Goal: Transaction & Acquisition: Purchase product/service

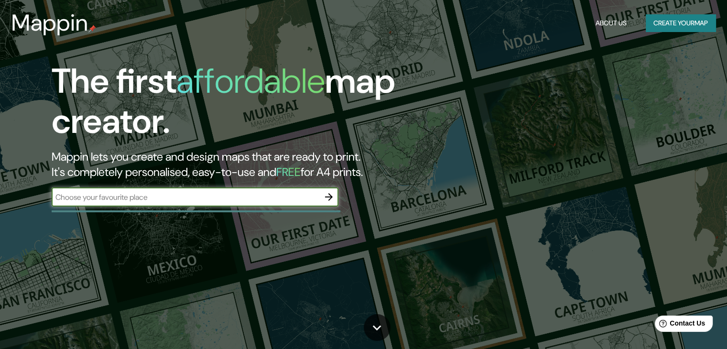
click at [329, 198] on icon "button" at bounding box center [328, 196] width 11 height 11
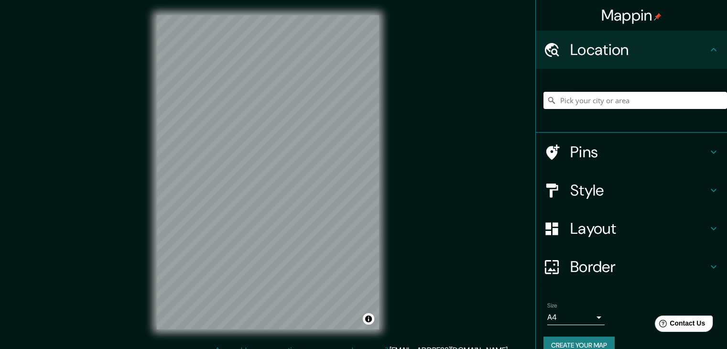
click at [597, 102] on input "Pick your city or area" at bounding box center [635, 100] width 184 height 17
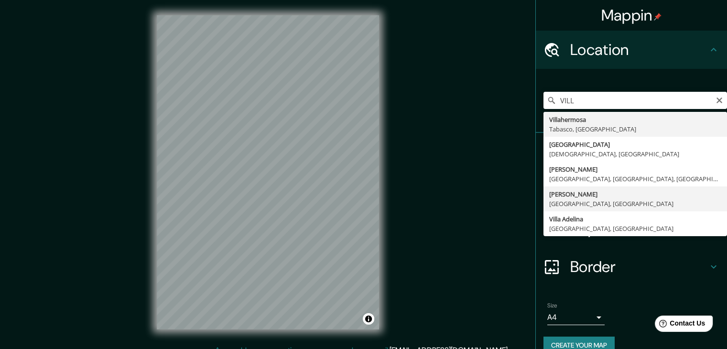
type input "Villavicencio, [GEOGRAPHIC_DATA], [GEOGRAPHIC_DATA]"
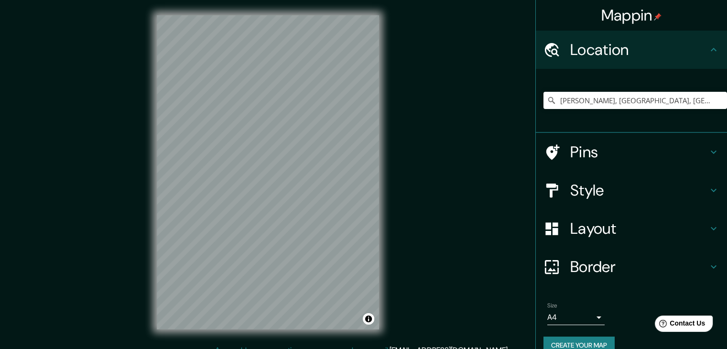
click at [708, 185] on icon at bounding box center [713, 189] width 11 height 11
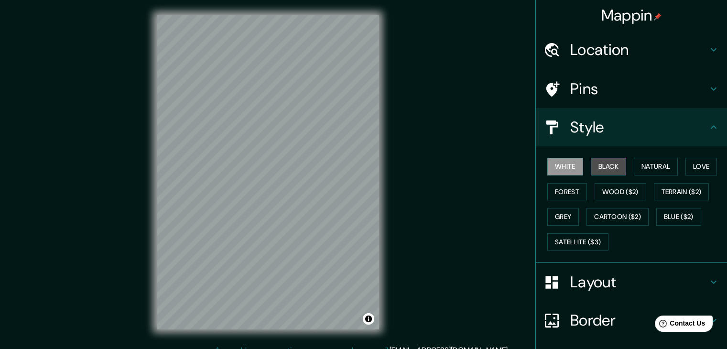
click at [596, 167] on button "Black" at bounding box center [609, 167] width 36 height 18
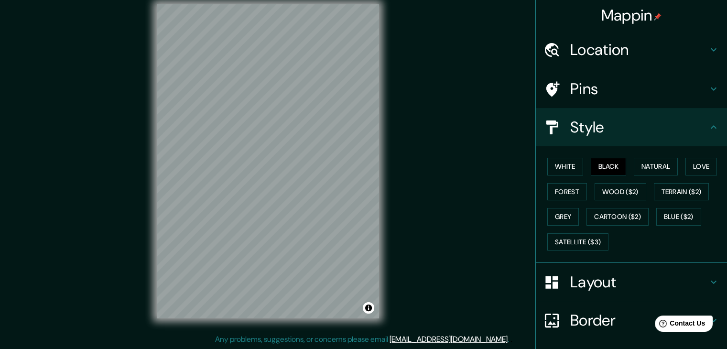
click at [708, 125] on icon at bounding box center [713, 126] width 11 height 11
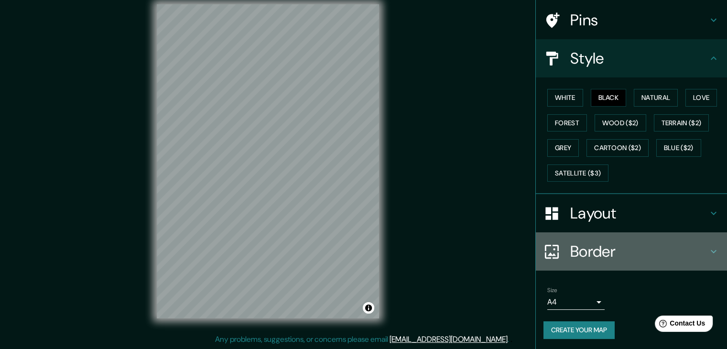
click at [708, 249] on icon at bounding box center [713, 251] width 11 height 11
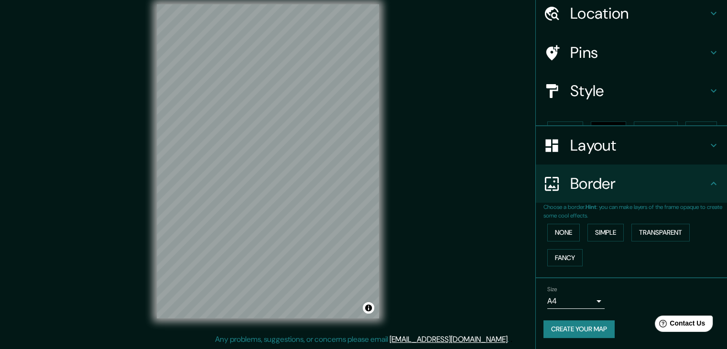
scroll to position [20, 0]
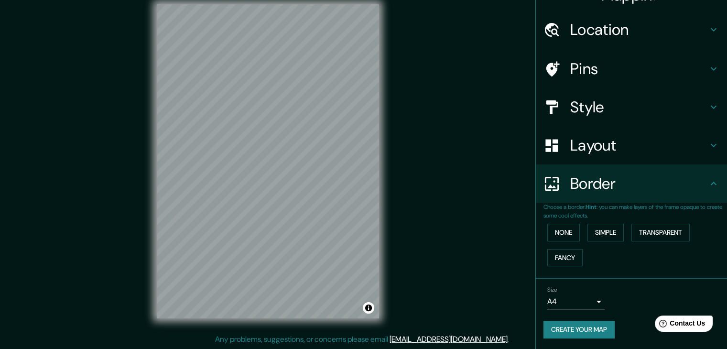
click at [592, 300] on body "Mappin Location Villavicencio, Departamento del Meta, Colombia Pins Style Layou…" at bounding box center [363, 163] width 727 height 349
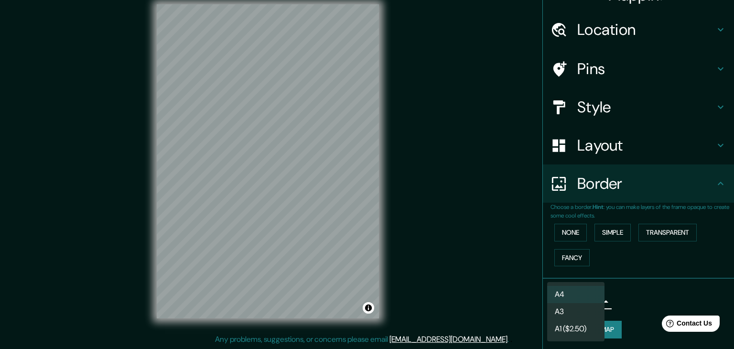
click at [576, 312] on li "A3" at bounding box center [575, 311] width 57 height 17
type input "a4"
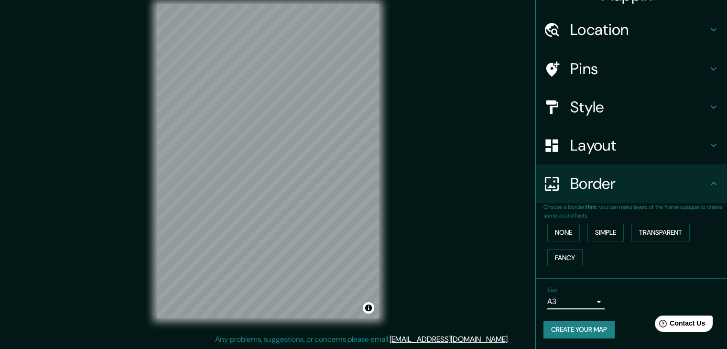
click at [572, 325] on button "Create your map" at bounding box center [578, 330] width 71 height 18
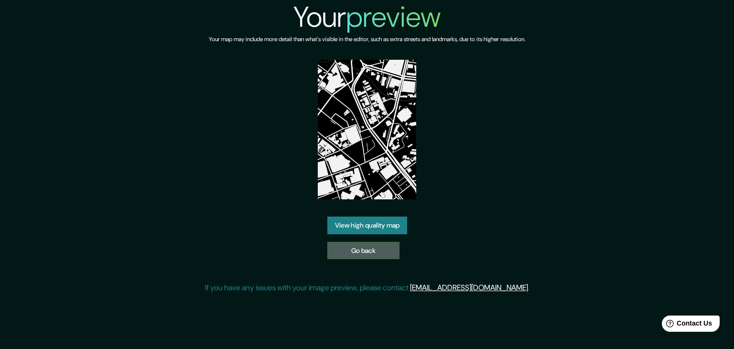
click at [365, 255] on link "Go back" at bounding box center [363, 251] width 72 height 18
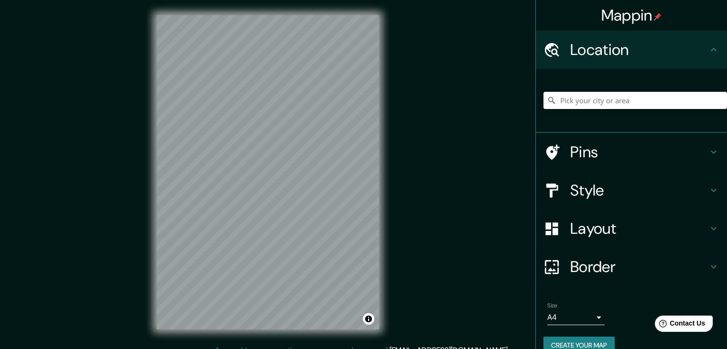
click at [613, 99] on input "Pick your city or area" at bounding box center [635, 100] width 184 height 17
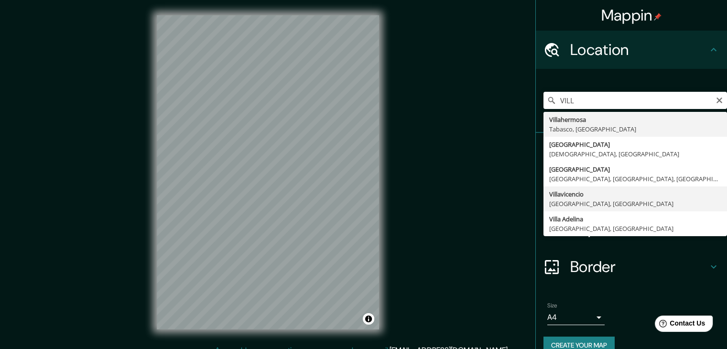
type input "Villavicencio, [GEOGRAPHIC_DATA], [GEOGRAPHIC_DATA]"
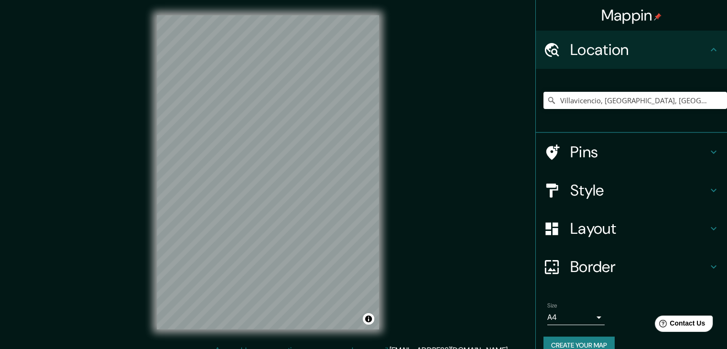
click at [698, 188] on h4 "Style" at bounding box center [639, 190] width 138 height 19
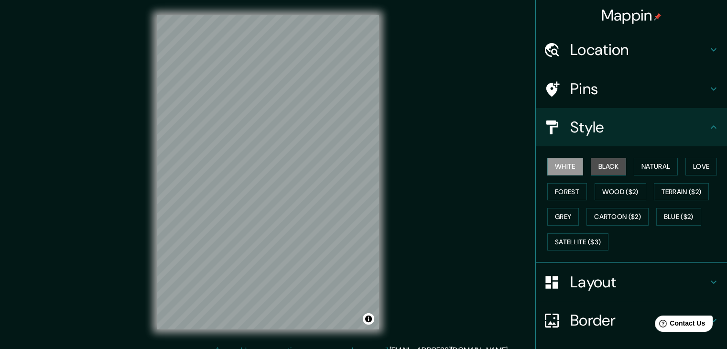
click at [604, 169] on button "Black" at bounding box center [609, 167] width 36 height 18
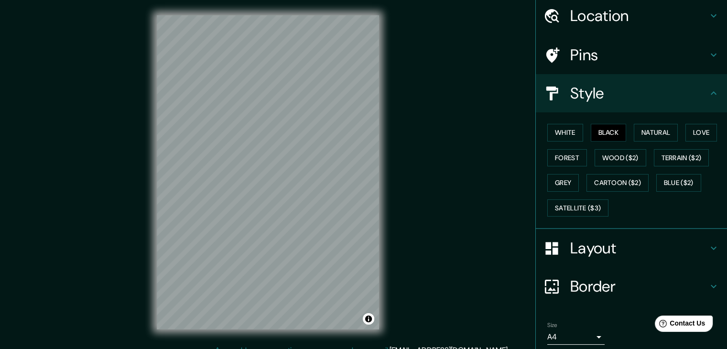
scroll to position [69, 0]
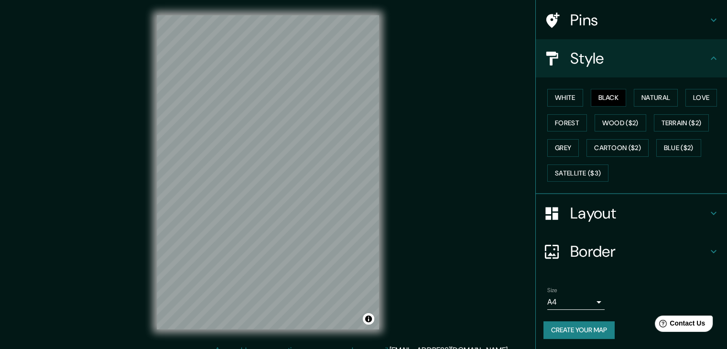
click at [708, 209] on icon at bounding box center [713, 212] width 11 height 11
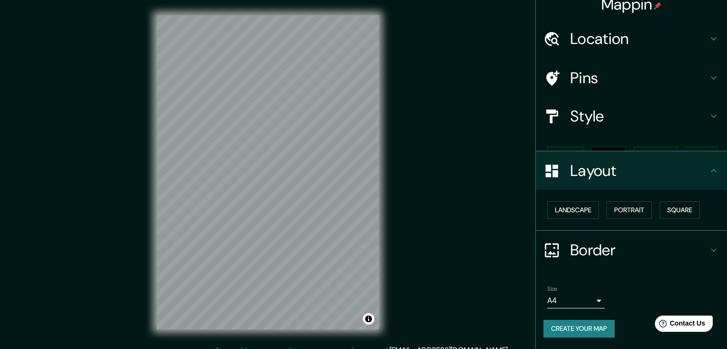
scroll to position [0, 0]
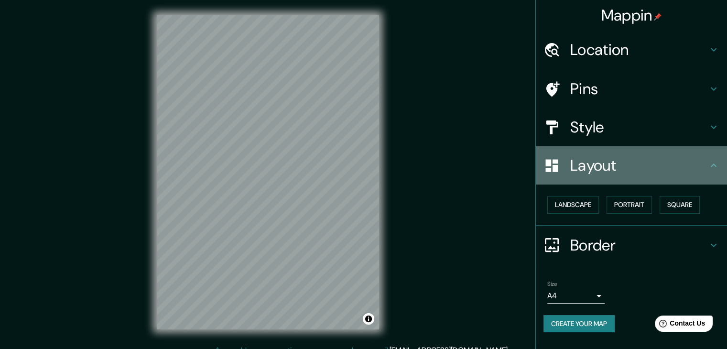
click at [711, 164] on icon at bounding box center [713, 165] width 11 height 11
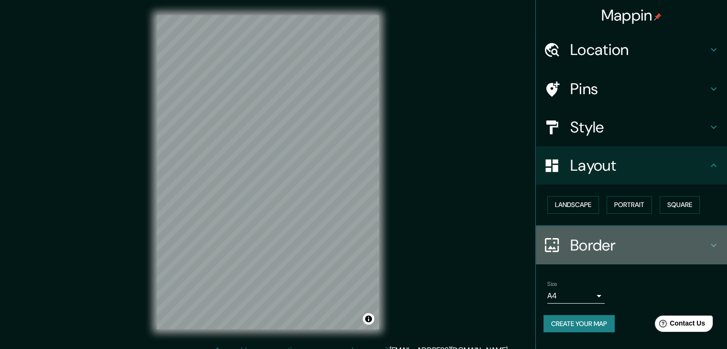
click at [717, 244] on icon at bounding box center [713, 244] width 11 height 11
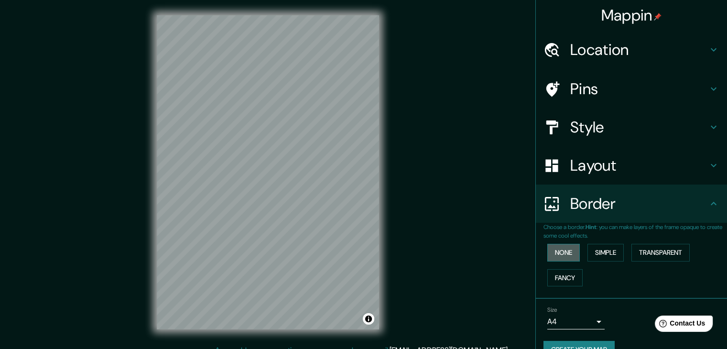
click at [549, 252] on button "None" at bounding box center [563, 253] width 32 height 18
click at [601, 253] on button "Simple" at bounding box center [605, 253] width 36 height 18
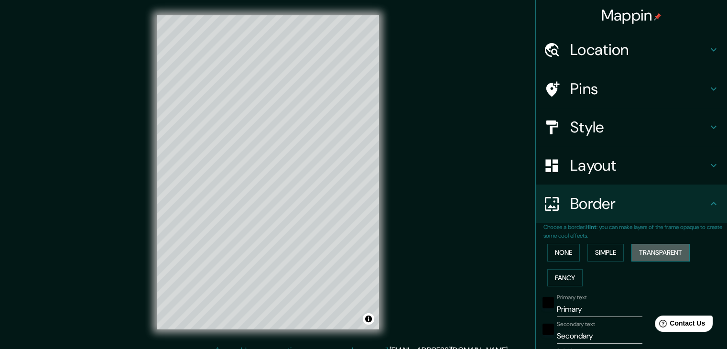
click at [646, 251] on button "Transparent" at bounding box center [660, 253] width 58 height 18
click at [644, 255] on button "Transparent" at bounding box center [660, 253] width 58 height 18
type input "223"
type input "37"
click at [547, 278] on button "Fancy" at bounding box center [564, 278] width 35 height 18
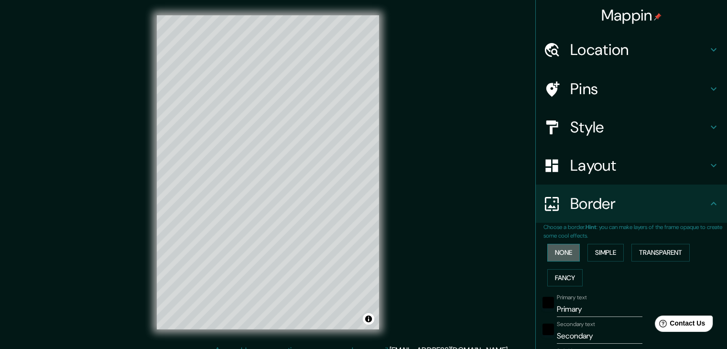
click at [558, 251] on button "None" at bounding box center [563, 253] width 32 height 18
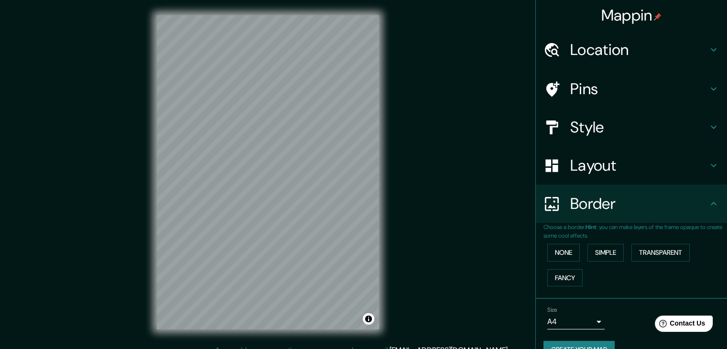
click at [708, 166] on icon at bounding box center [713, 165] width 11 height 11
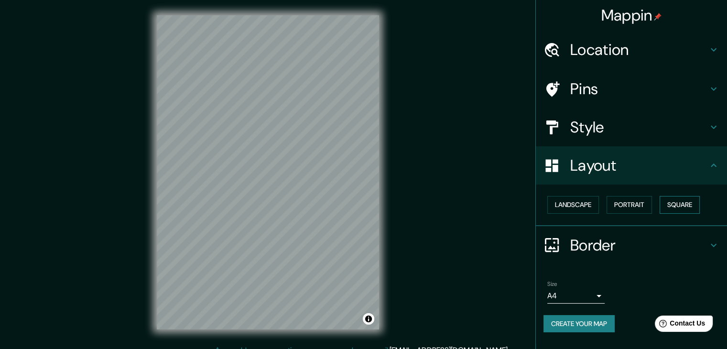
click at [675, 203] on button "Square" at bounding box center [680, 205] width 40 height 18
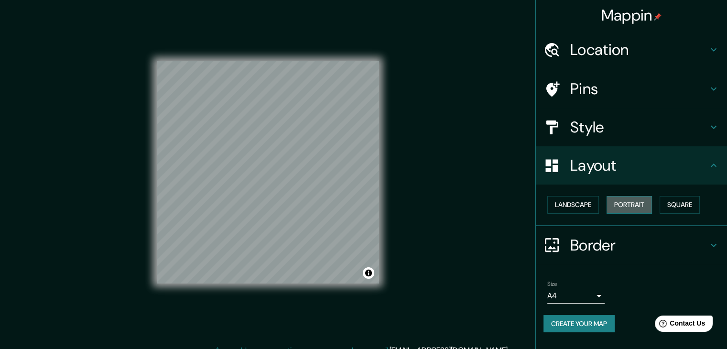
click at [637, 205] on button "Portrait" at bounding box center [628, 205] width 45 height 18
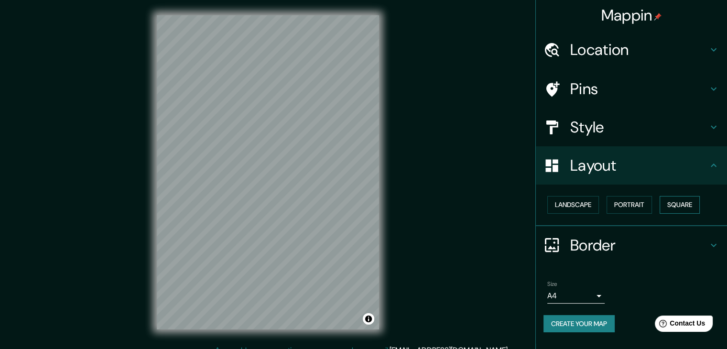
click at [692, 204] on button "Square" at bounding box center [680, 205] width 40 height 18
